Goal: Find contact information: Find contact information

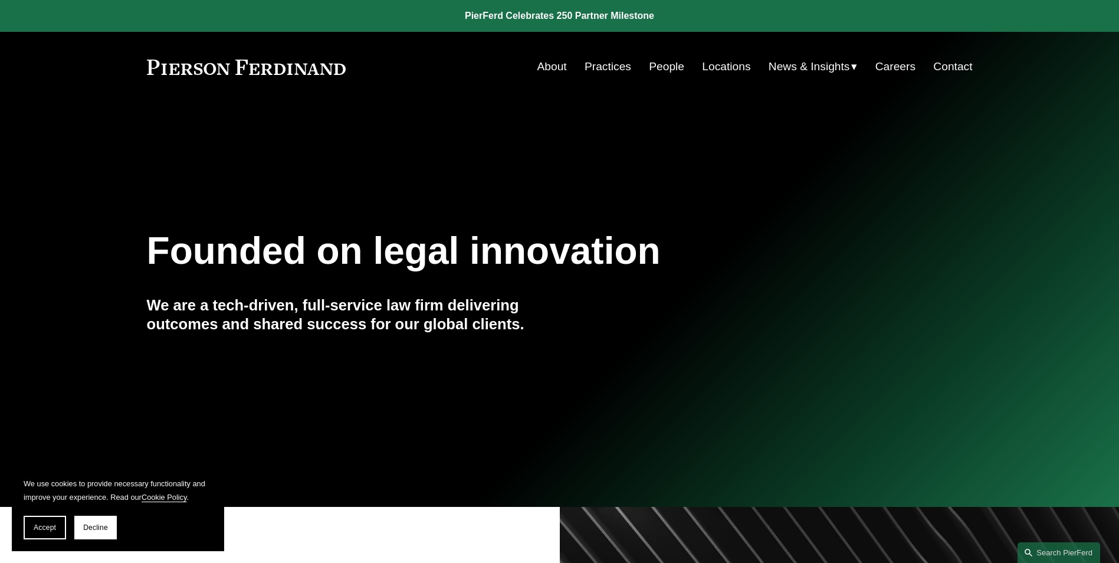
click at [662, 63] on link "People" at bounding box center [666, 66] width 35 height 22
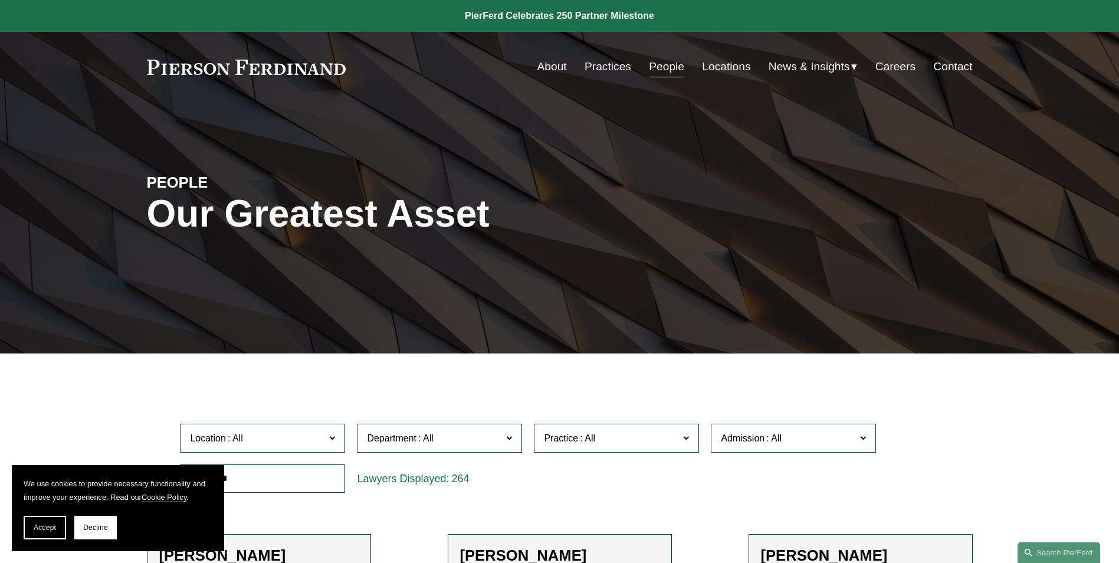
click at [721, 63] on link "Locations" at bounding box center [726, 66] width 48 height 22
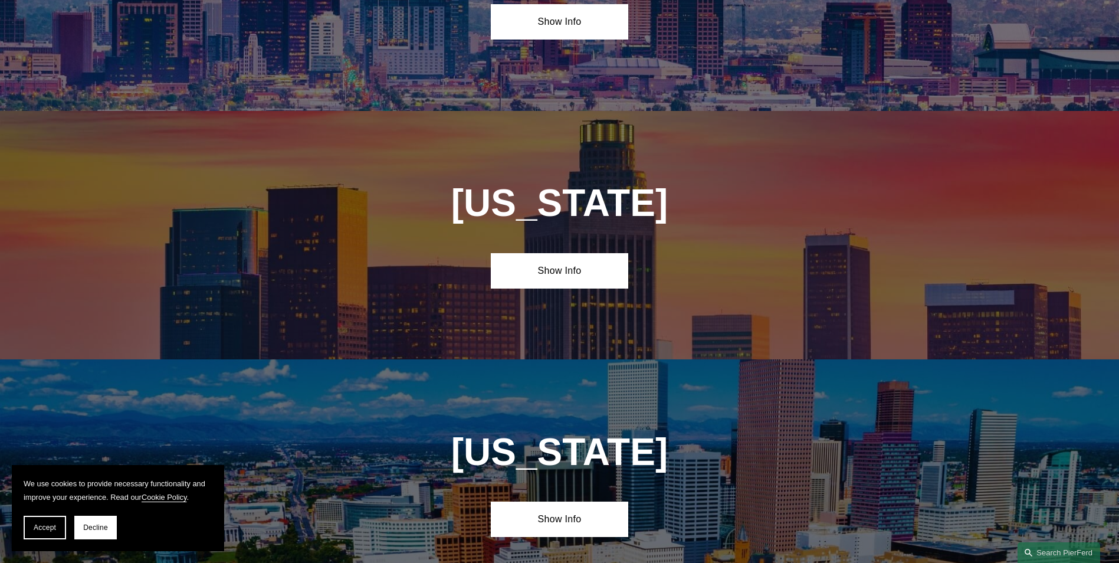
scroll to position [708, 0]
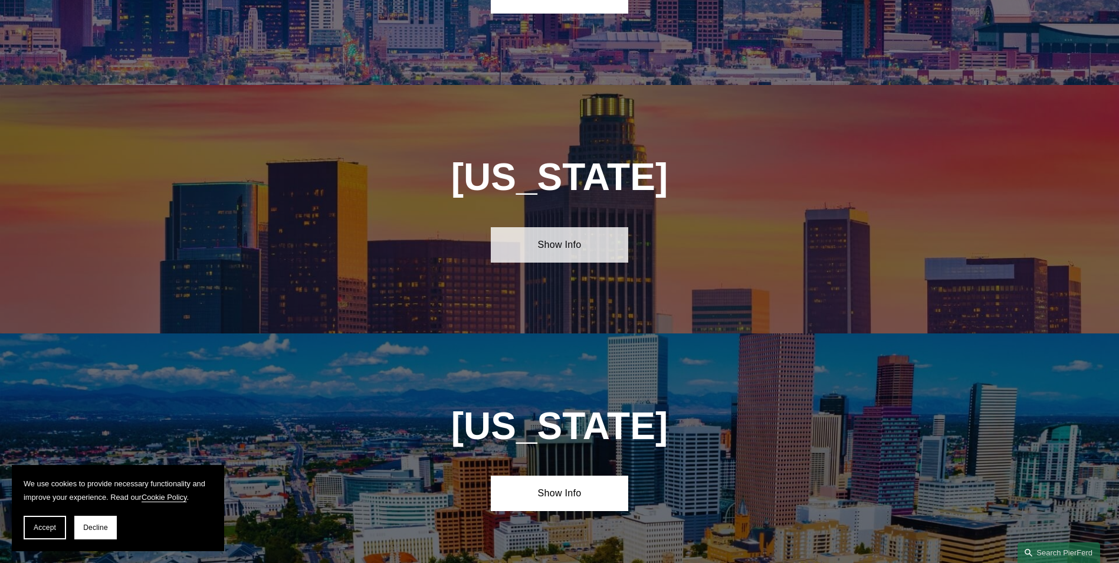
click at [562, 236] on link "Show Info" at bounding box center [559, 244] width 137 height 35
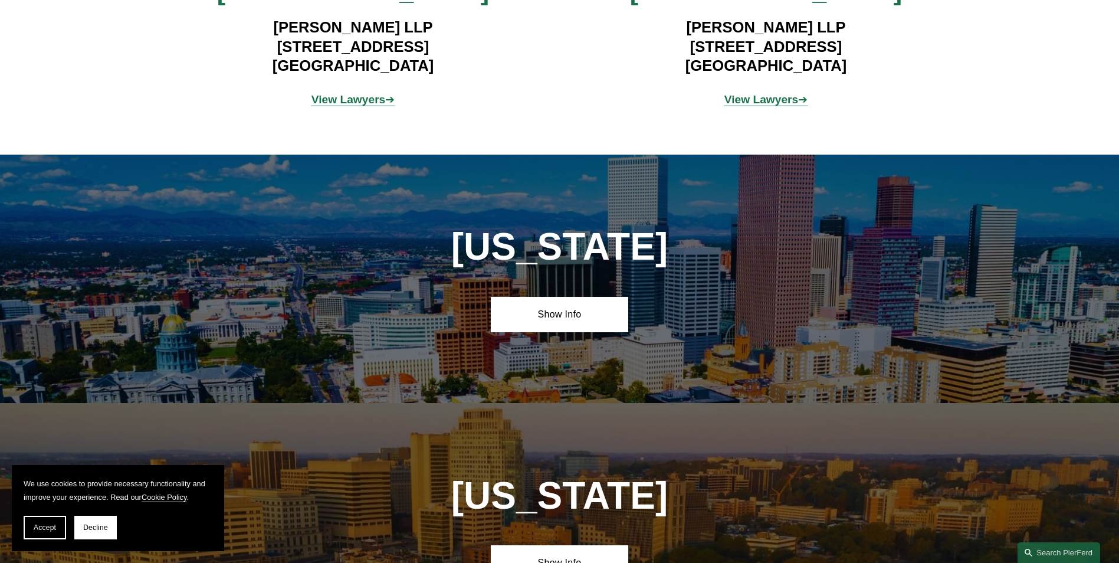
scroll to position [1121, 0]
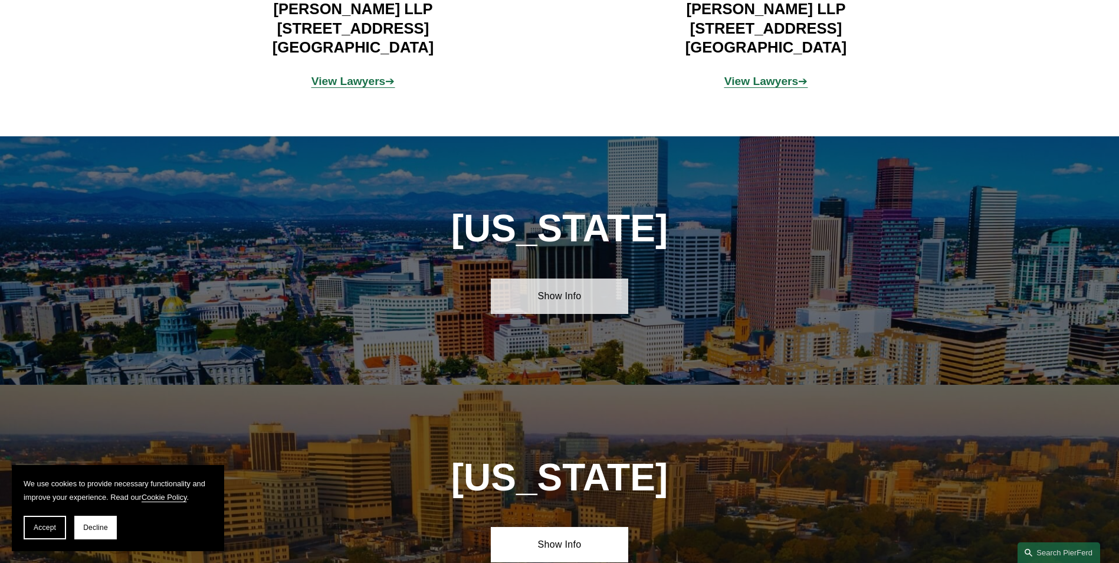
click at [580, 301] on link "Show Info" at bounding box center [559, 295] width 137 height 35
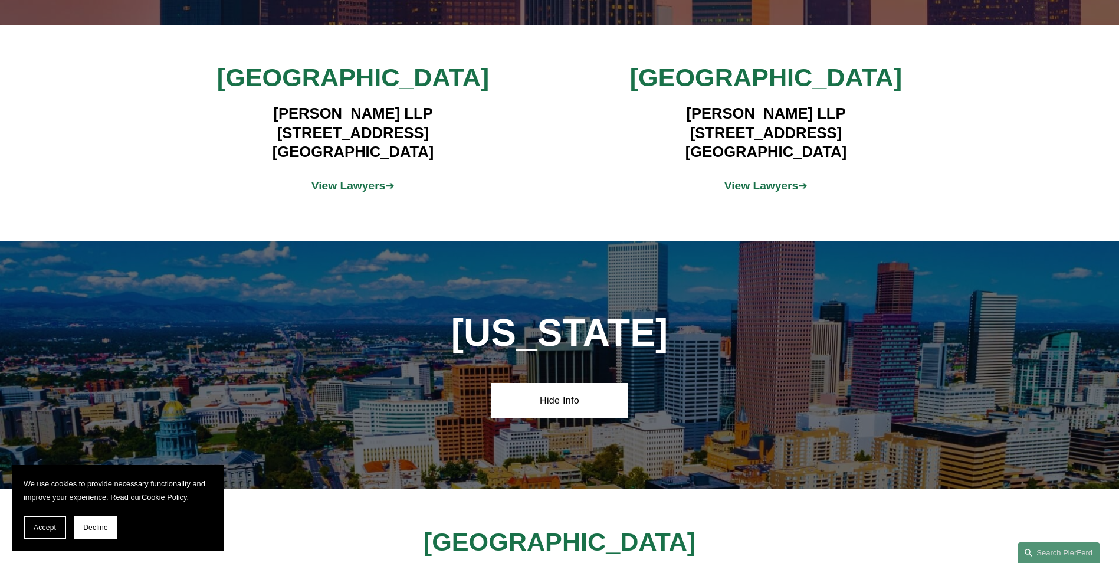
scroll to position [1003, 0]
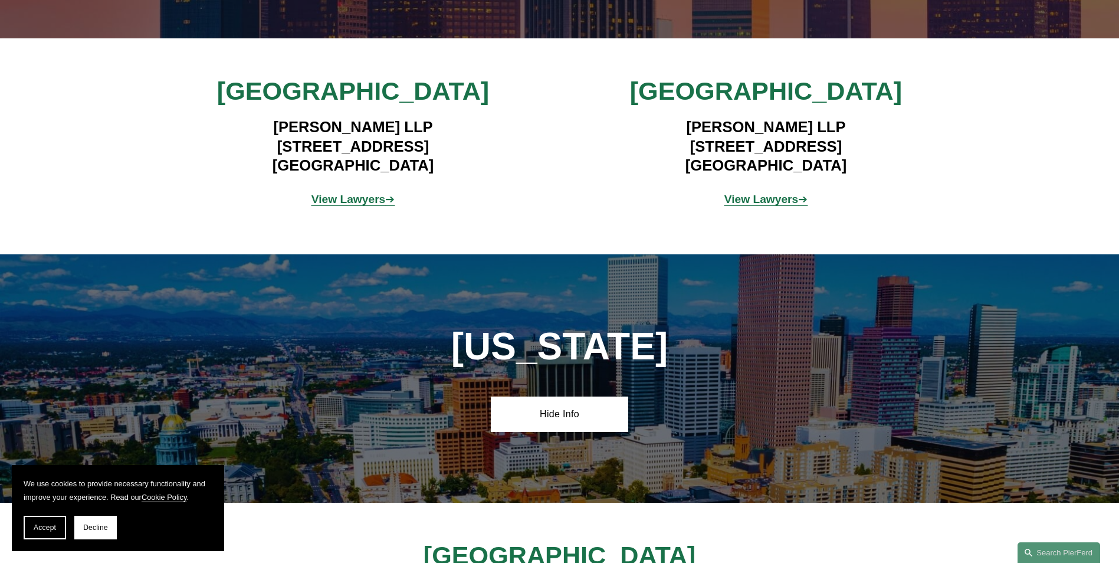
click at [753, 195] on strong "View Lawyers" at bounding box center [761, 199] width 74 height 12
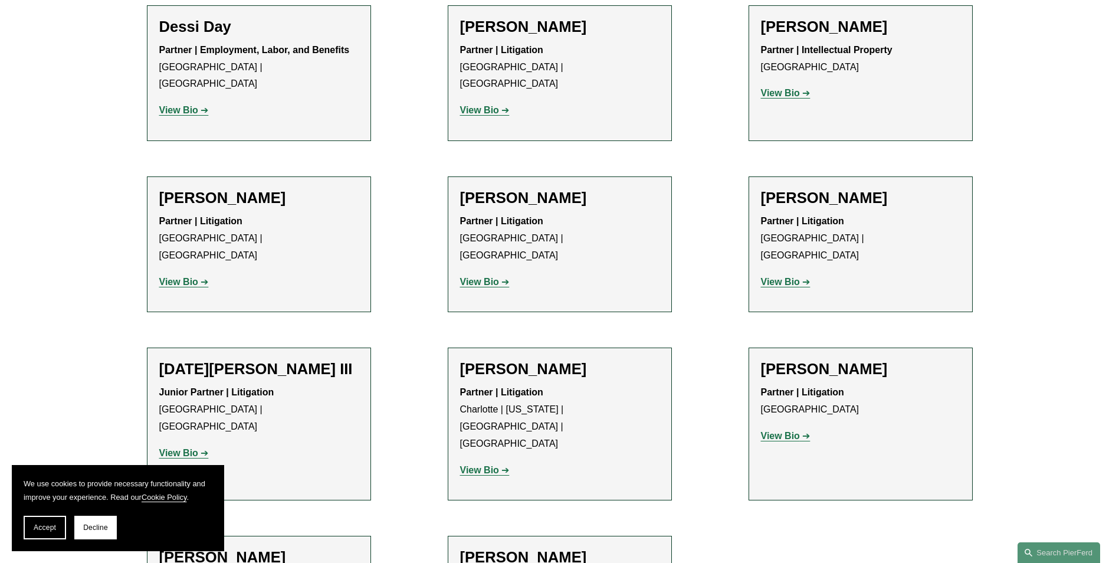
scroll to position [708, 0]
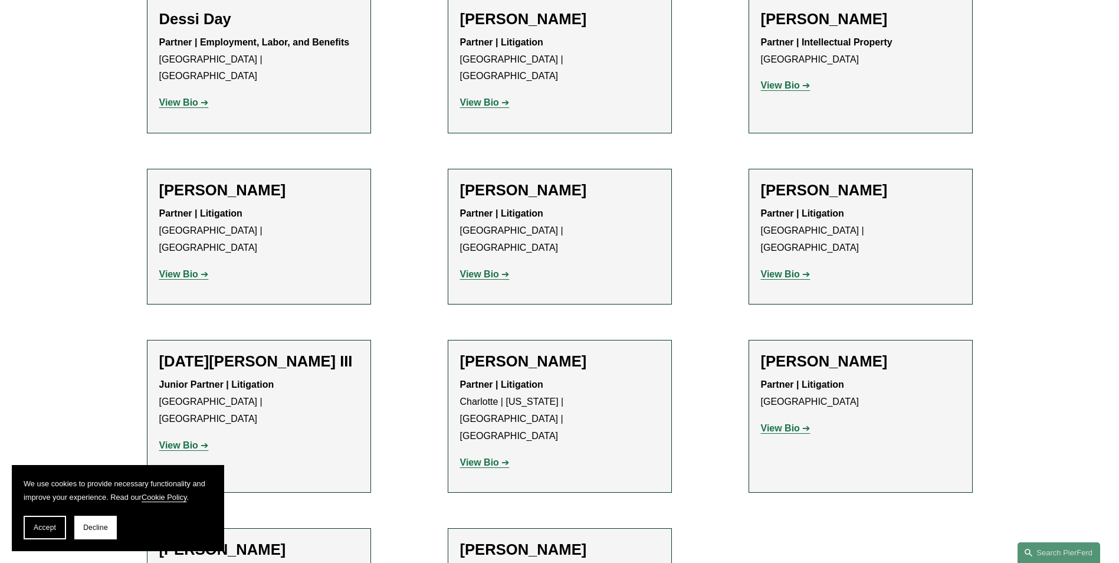
click at [780, 423] on strong "View Bio" at bounding box center [780, 428] width 39 height 10
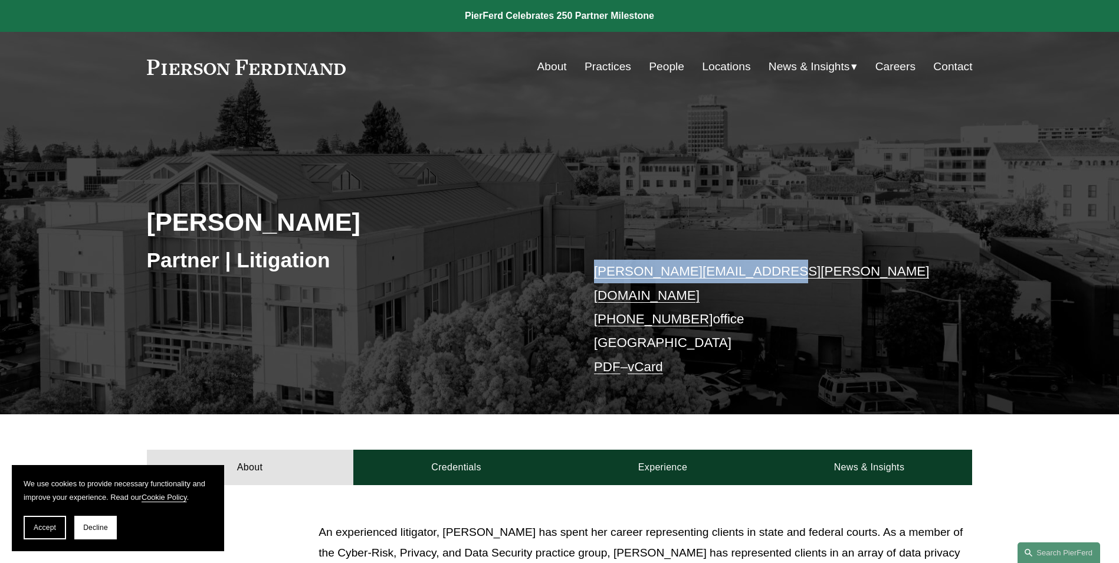
drag, startPoint x: 755, startPoint y: 271, endPoint x: 596, endPoint y: 278, distance: 159.4
click at [596, 278] on p "rachel.rivers@pierferd.com +1.415.907.4972 office Palo Alto PDF – vCard" at bounding box center [766, 319] width 344 height 119
copy link "rachel.rivers@pierferd.com"
